Goal: Task Accomplishment & Management: Use online tool/utility

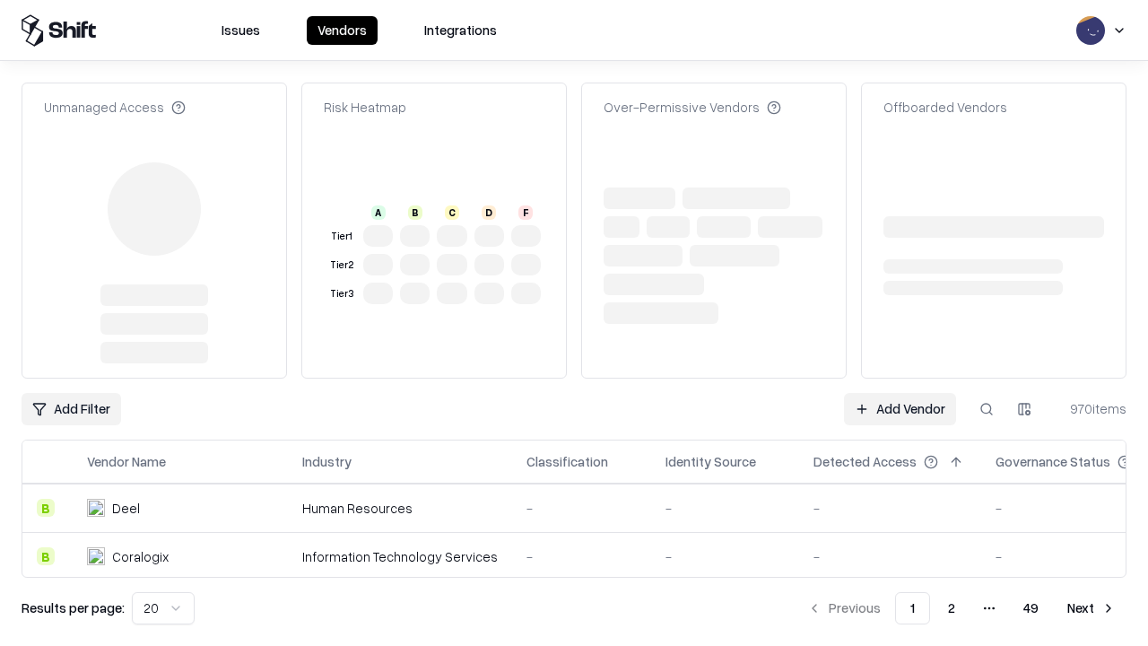
click at [900, 393] on link "Add Vendor" at bounding box center [900, 409] width 112 height 32
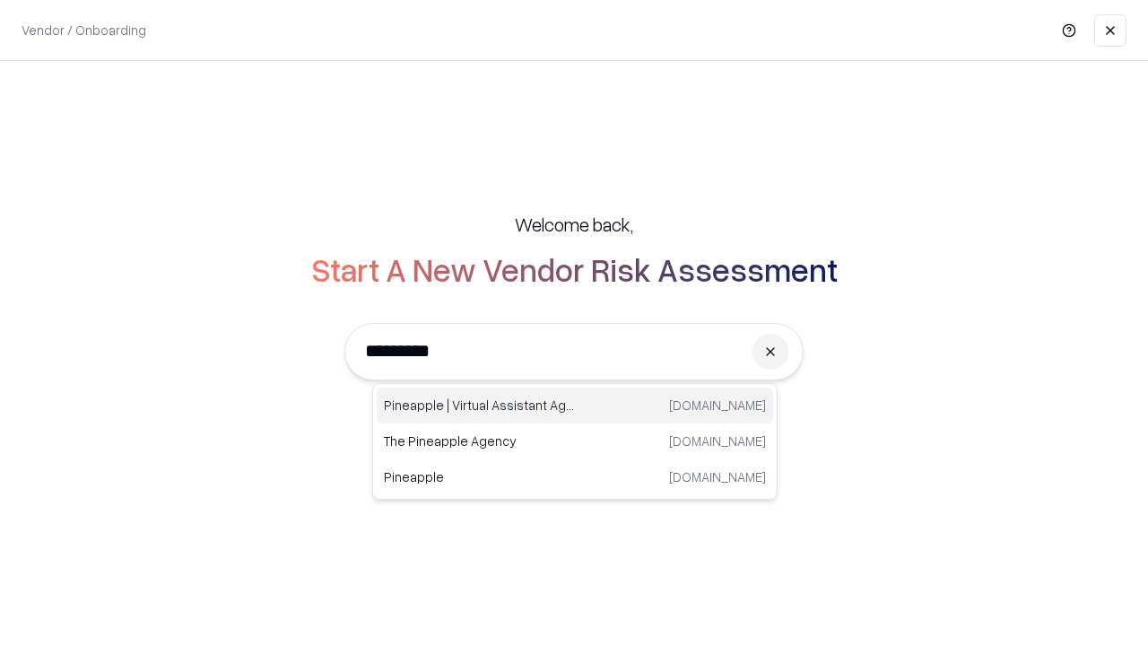
click at [575, 405] on div "Pineapple | Virtual Assistant Agency [DOMAIN_NAME]" at bounding box center [575, 405] width 396 height 36
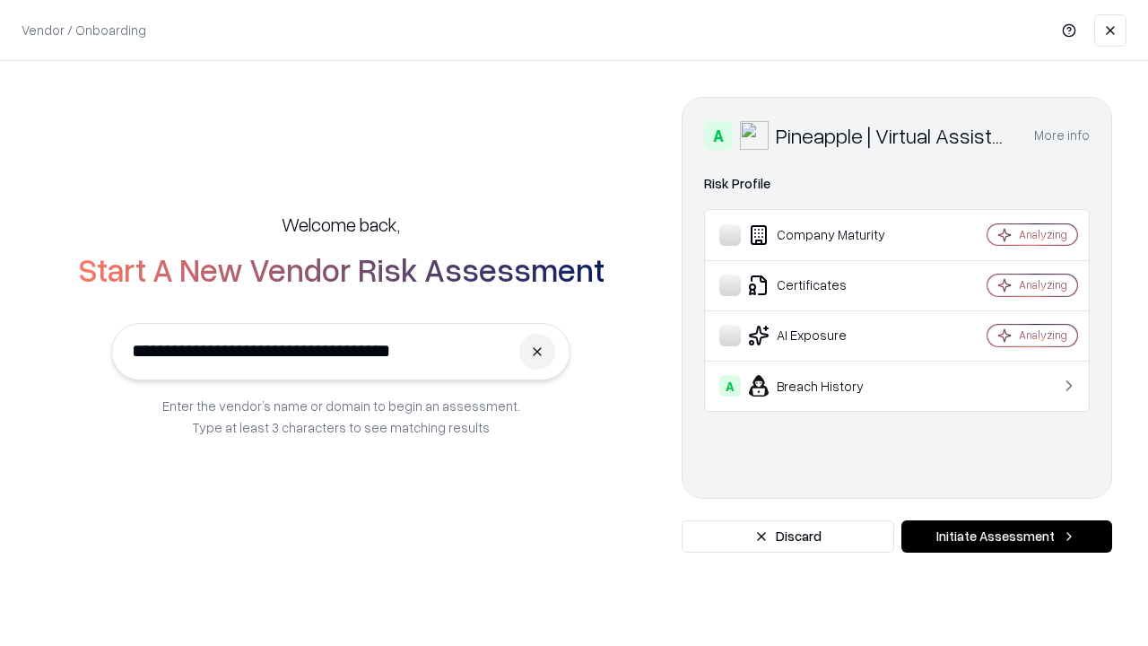
type input "**********"
click at [1006, 536] on button "Initiate Assessment" at bounding box center [1006, 536] width 211 height 32
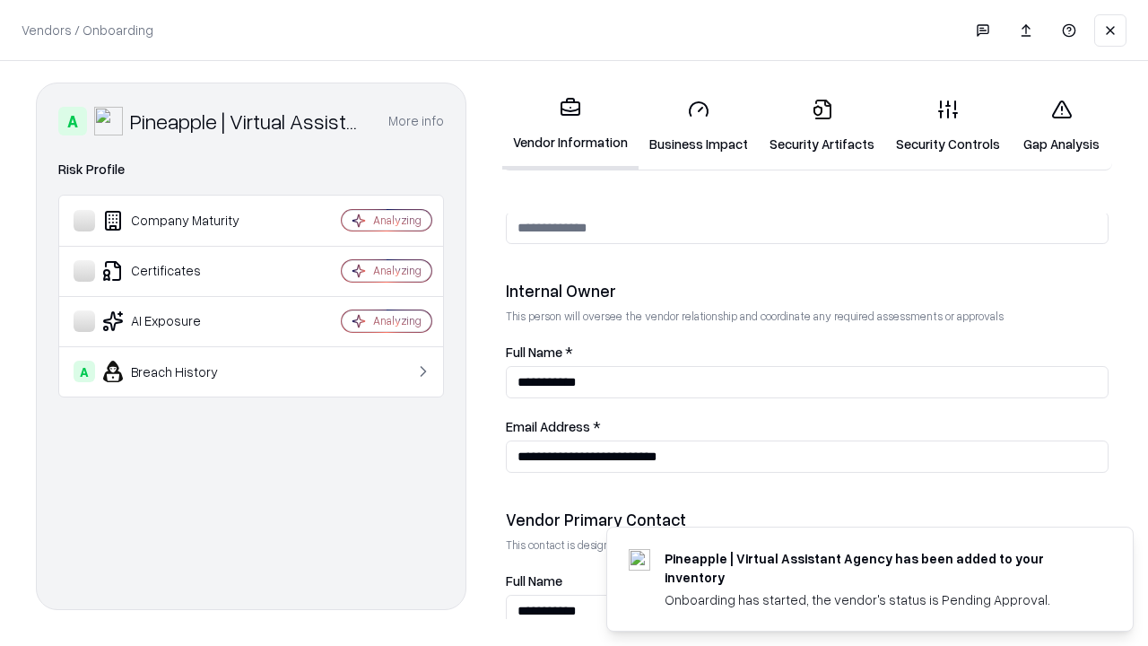
scroll to position [929, 0]
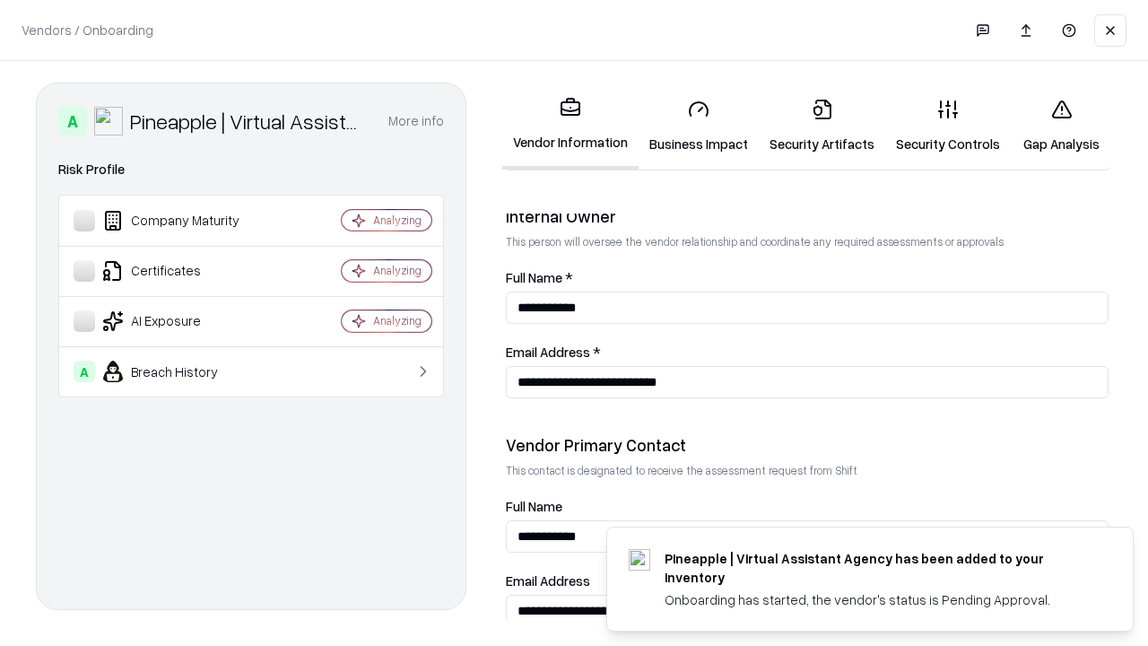
click at [699, 126] on link "Business Impact" at bounding box center [699, 125] width 120 height 83
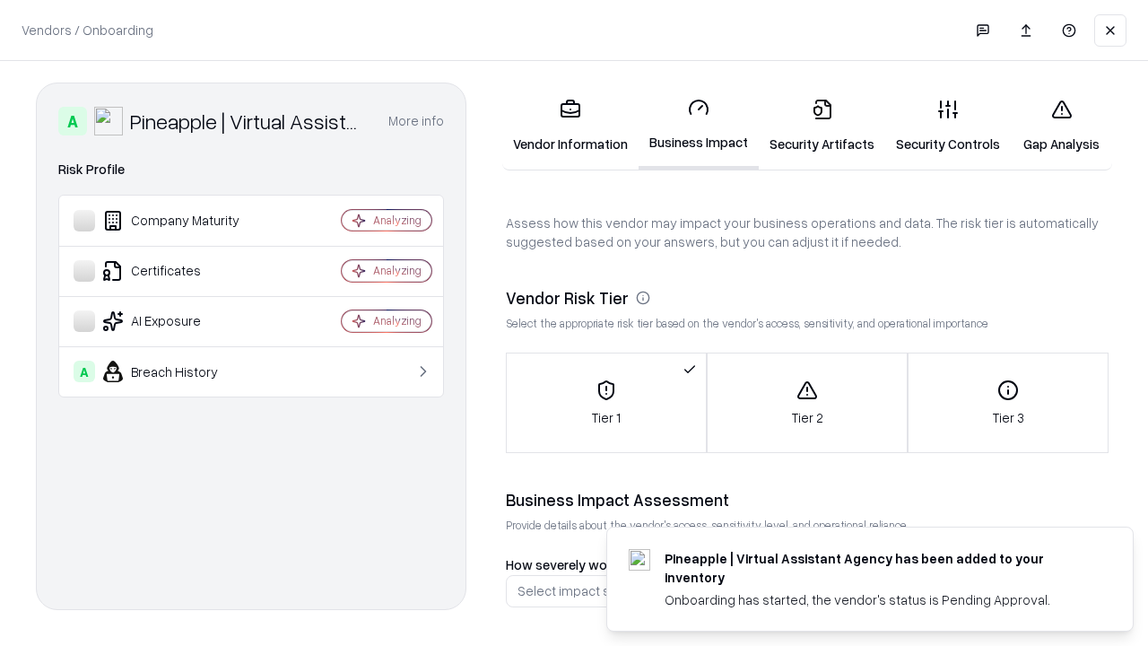
click at [1061, 126] on link "Gap Analysis" at bounding box center [1061, 125] width 101 height 83
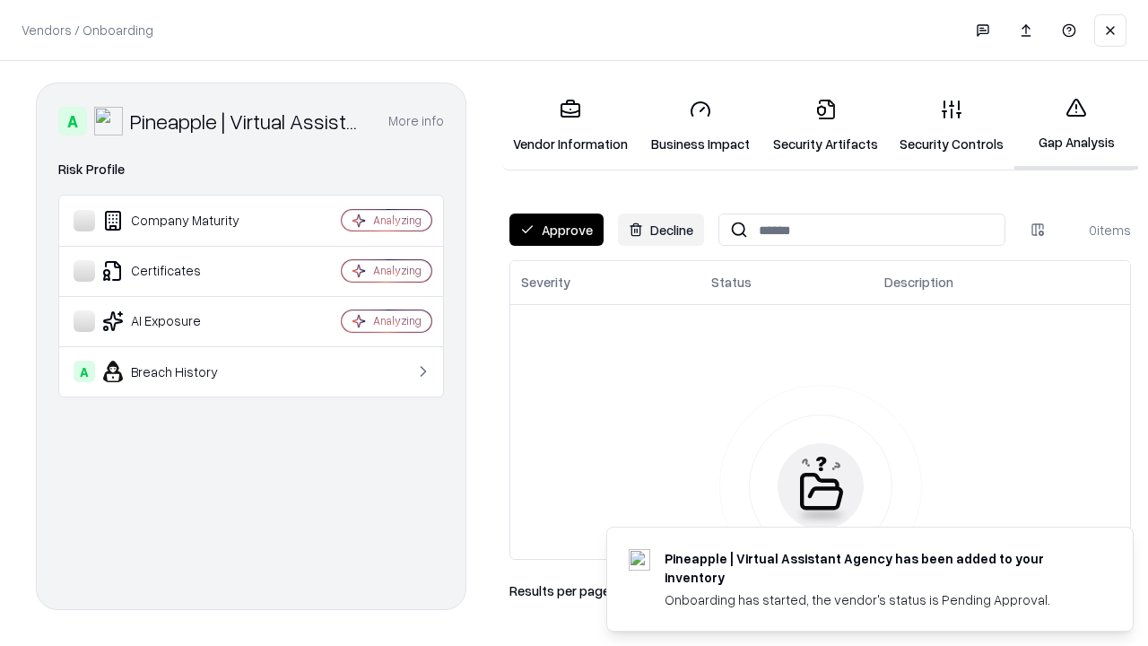
click at [556, 230] on button "Approve" at bounding box center [556, 229] width 94 height 32
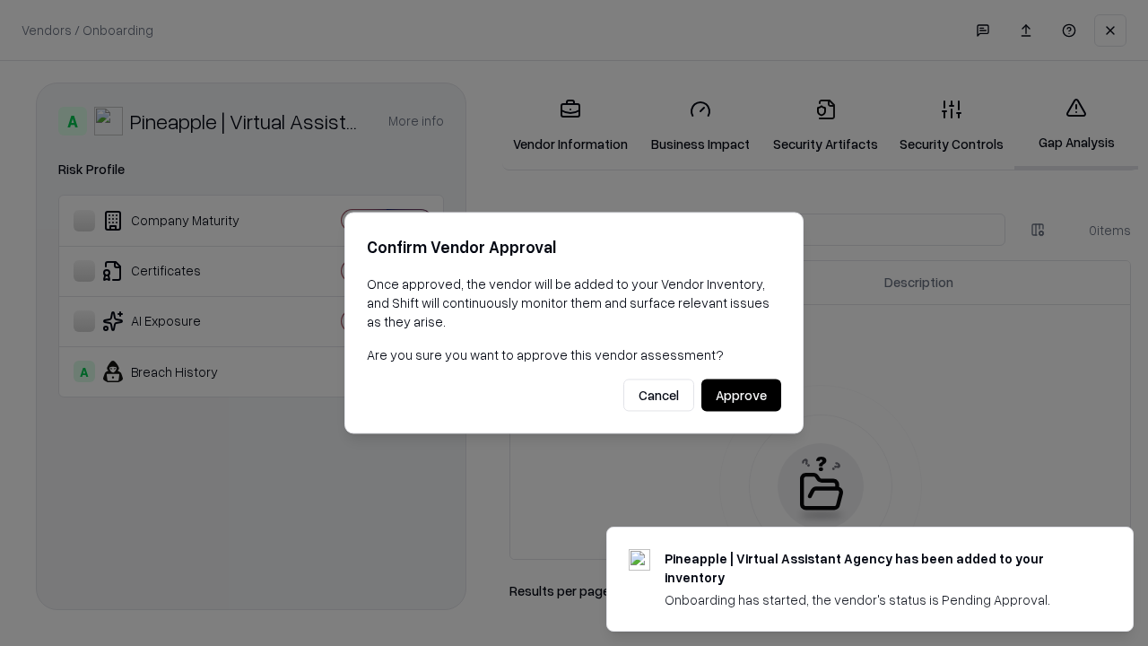
click at [741, 395] on button "Approve" at bounding box center [741, 395] width 80 height 32
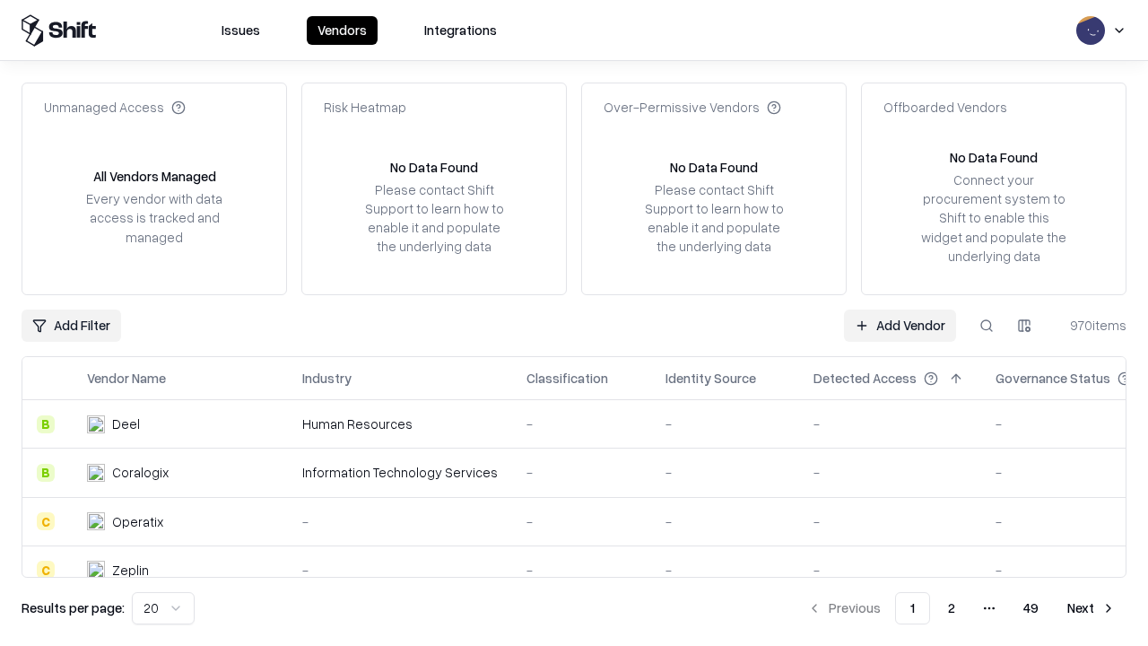
type input "**********"
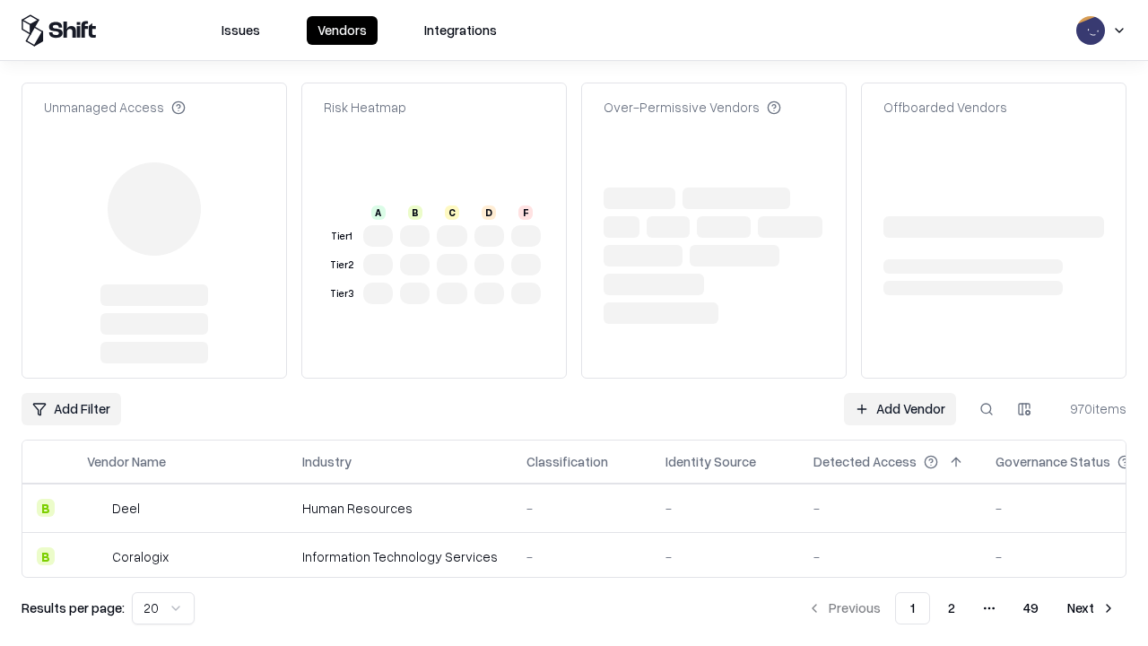
click at [900, 393] on link "Add Vendor" at bounding box center [900, 409] width 112 height 32
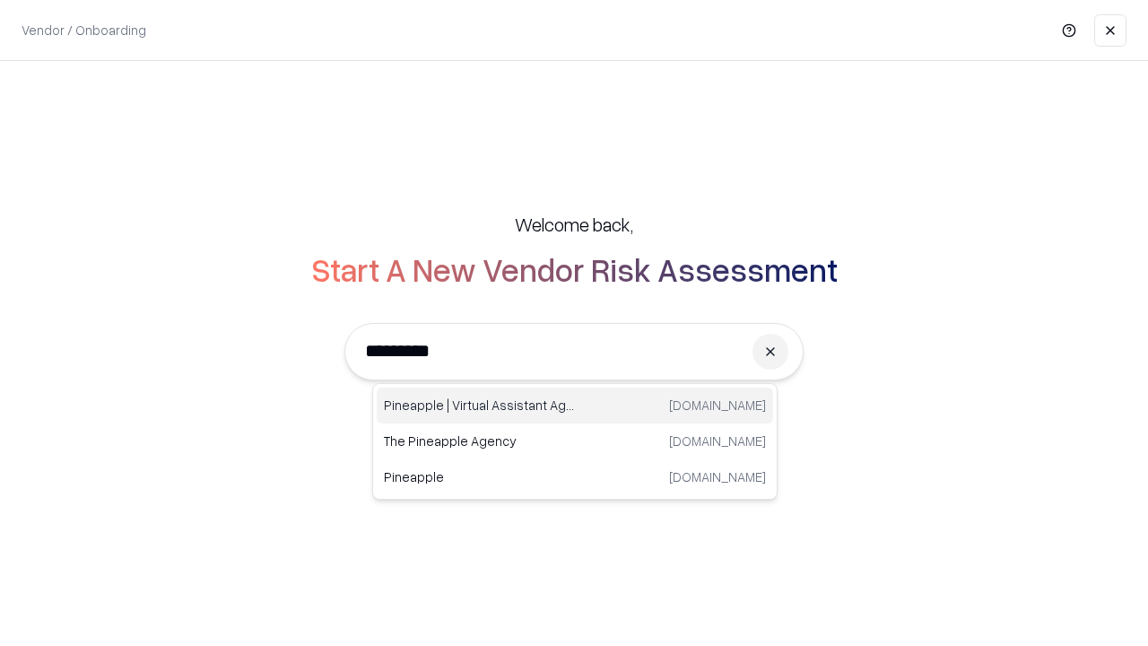
click at [575, 405] on div "Pineapple | Virtual Assistant Agency [DOMAIN_NAME]" at bounding box center [575, 405] width 396 height 36
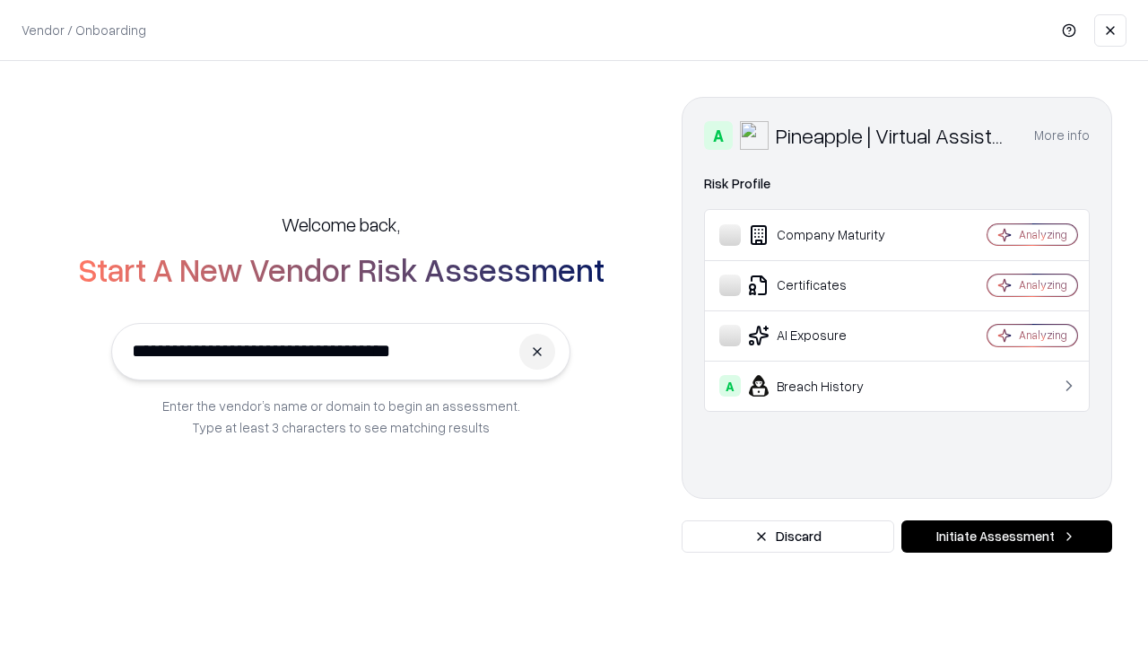
type input "**********"
click at [1006, 536] on button "Initiate Assessment" at bounding box center [1006, 536] width 211 height 32
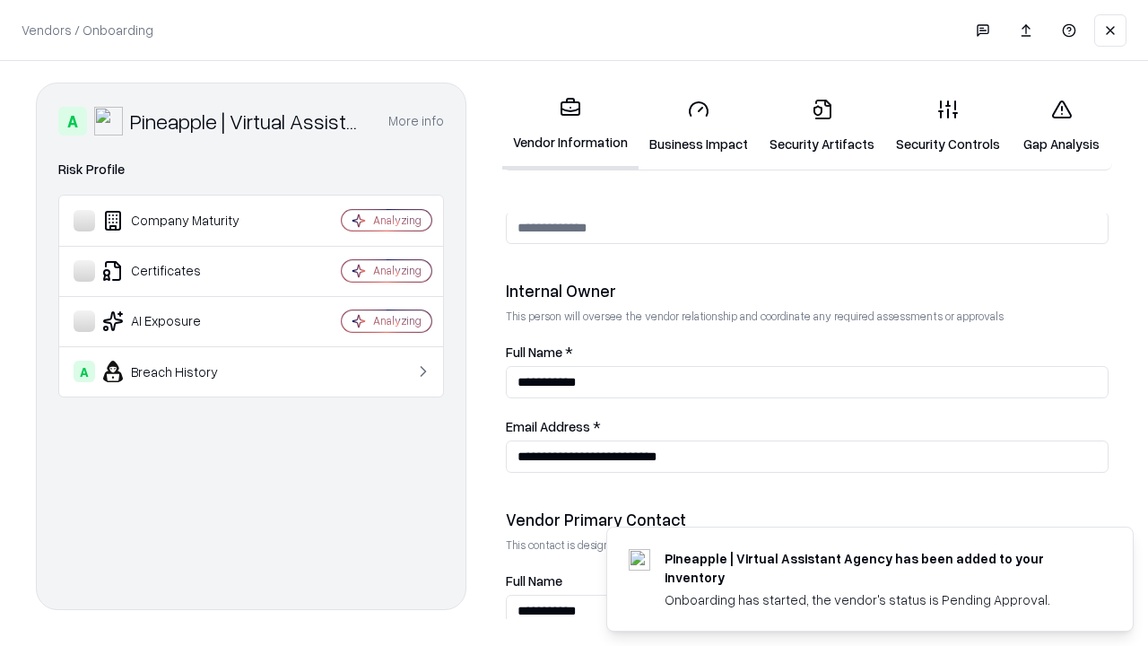
scroll to position [929, 0]
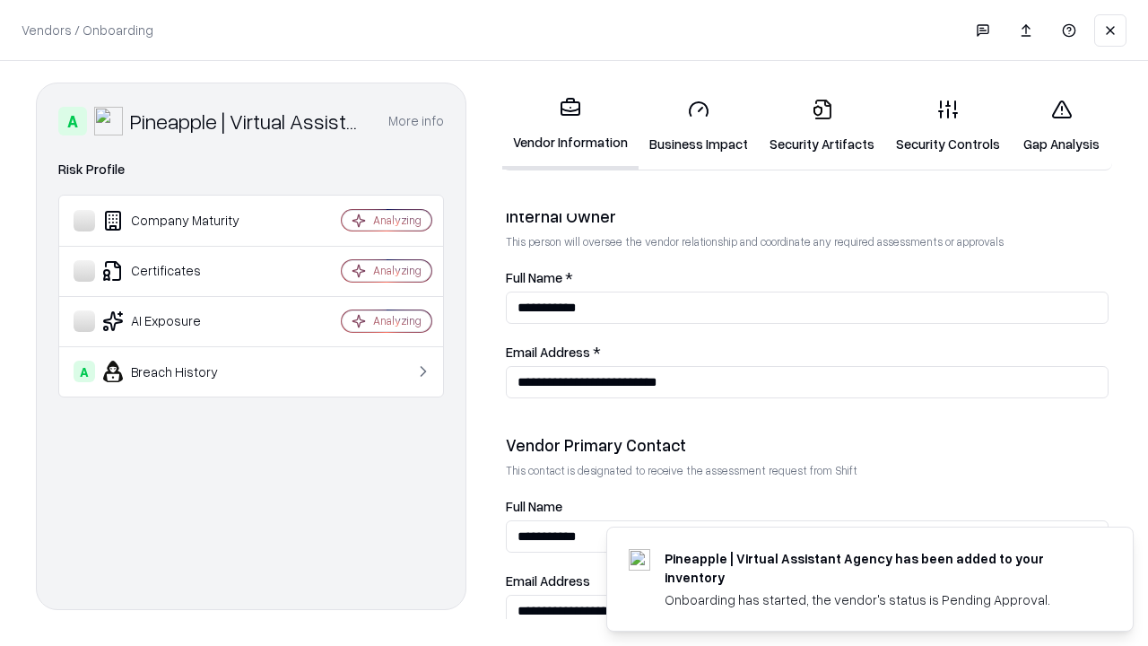
click at [1061, 126] on link "Gap Analysis" at bounding box center [1061, 125] width 101 height 83
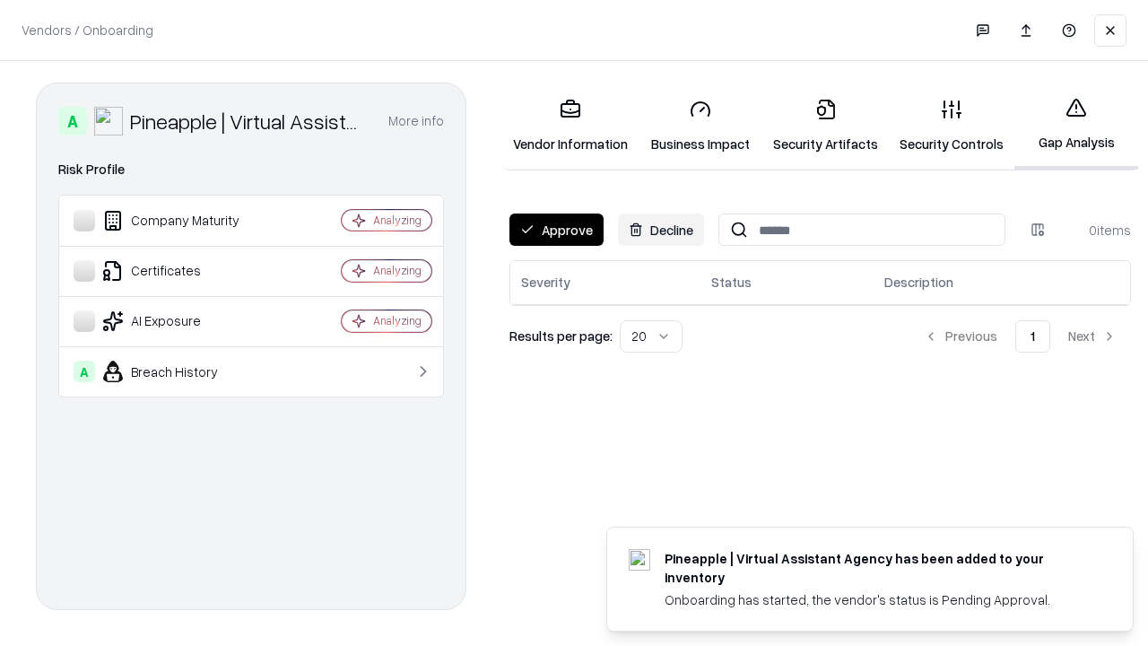
click at [556, 230] on button "Approve" at bounding box center [556, 229] width 94 height 32
